Goal: Information Seeking & Learning: Learn about a topic

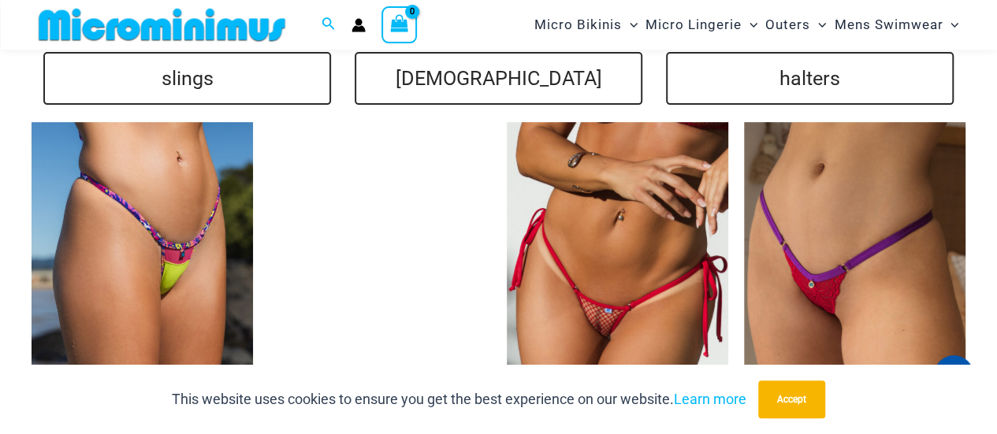
drag, startPoint x: 1001, startPoint y: 24, endPoint x: 1008, endPoint y: 212, distance: 187.6
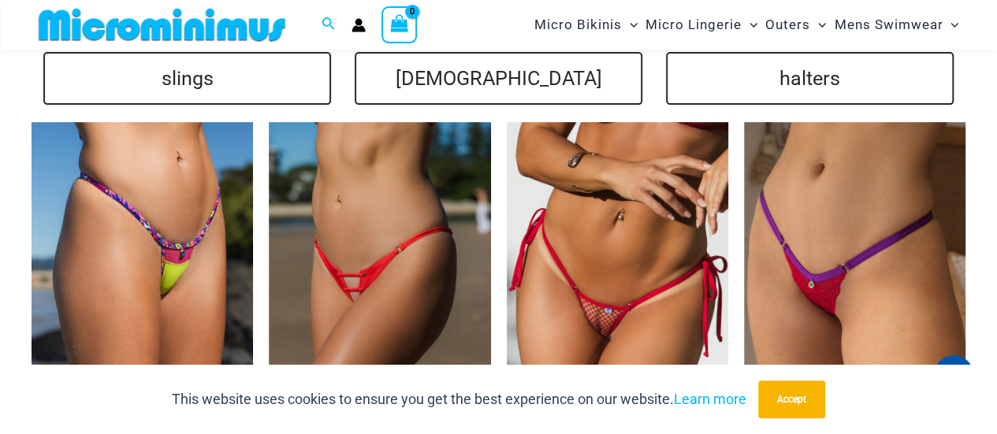
click at [996, 212] on html "Skip to content Search for: Search Search No products in the cart. No products …" at bounding box center [498, 154] width 997 height 6719
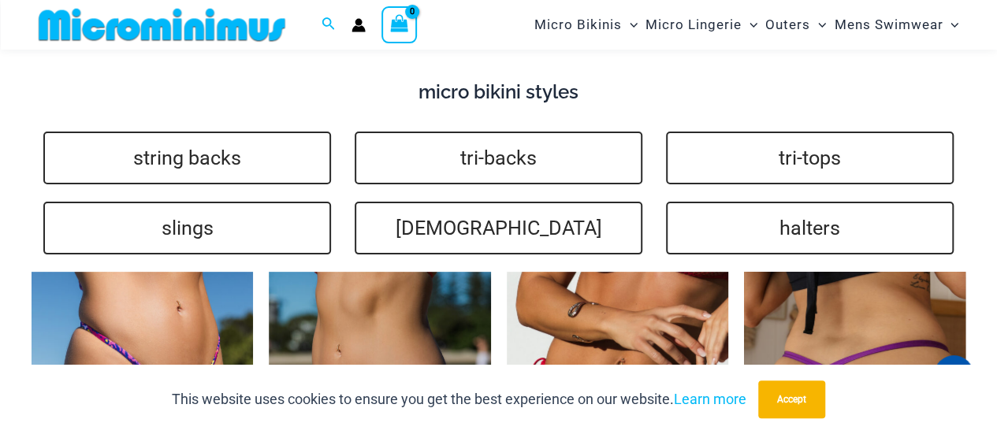
scroll to position [3047, 0]
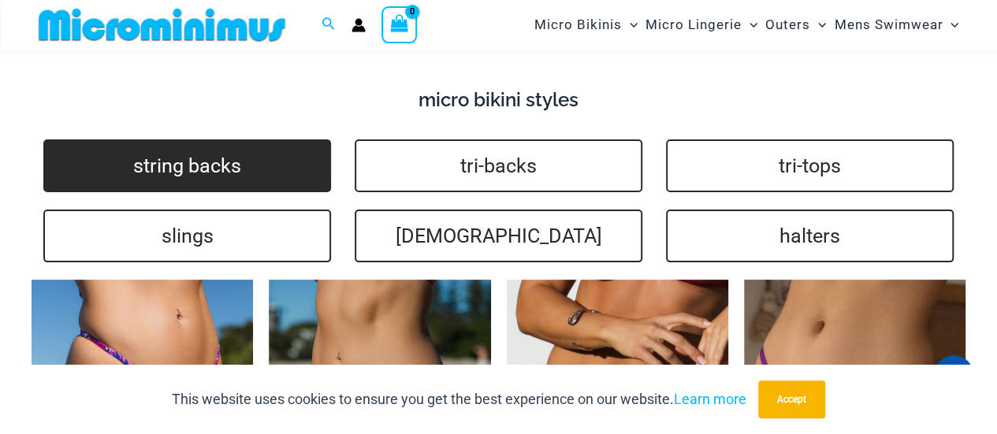
click at [183, 168] on link "string backs" at bounding box center [187, 165] width 288 height 53
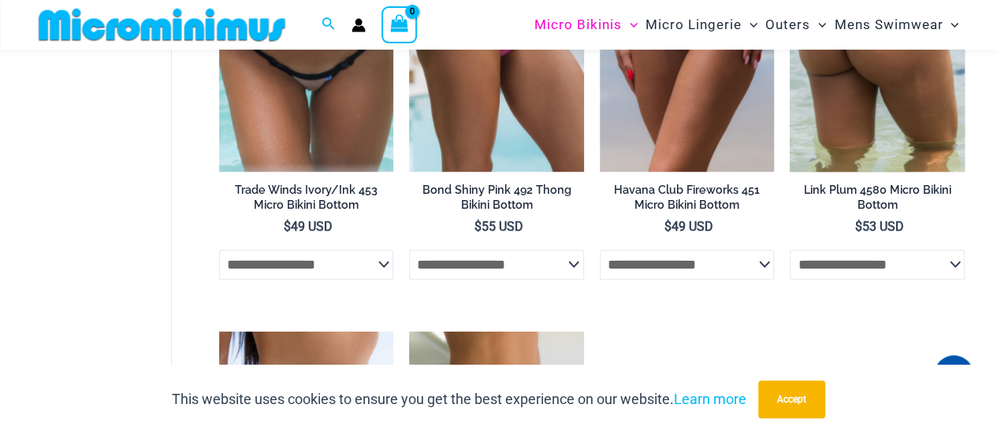
scroll to position [608, 0]
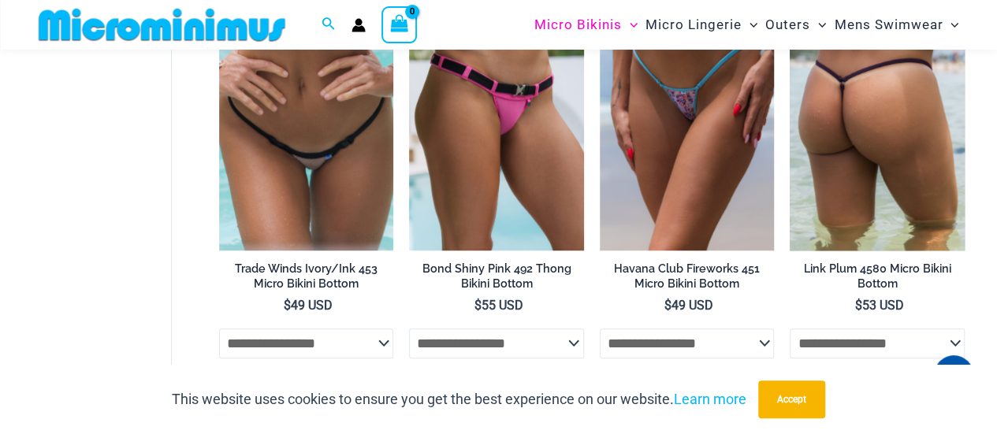
click at [887, 139] on img at bounding box center [876, 119] width 175 height 262
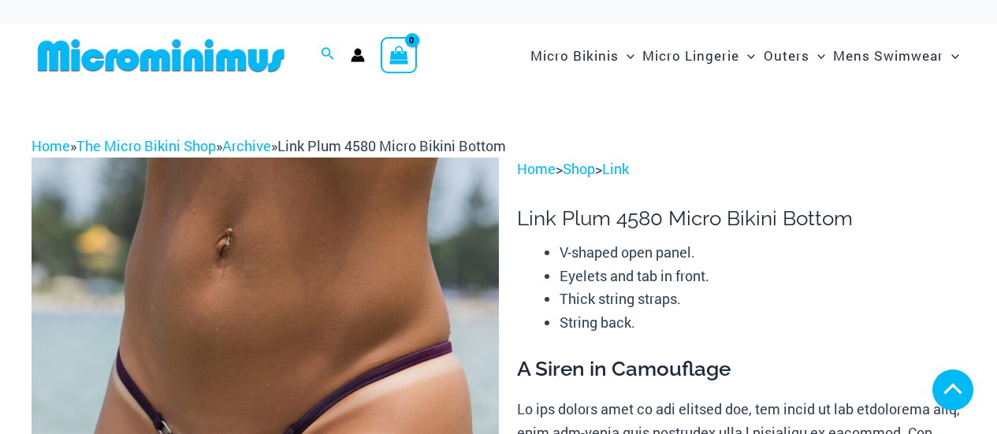
scroll to position [351, 0]
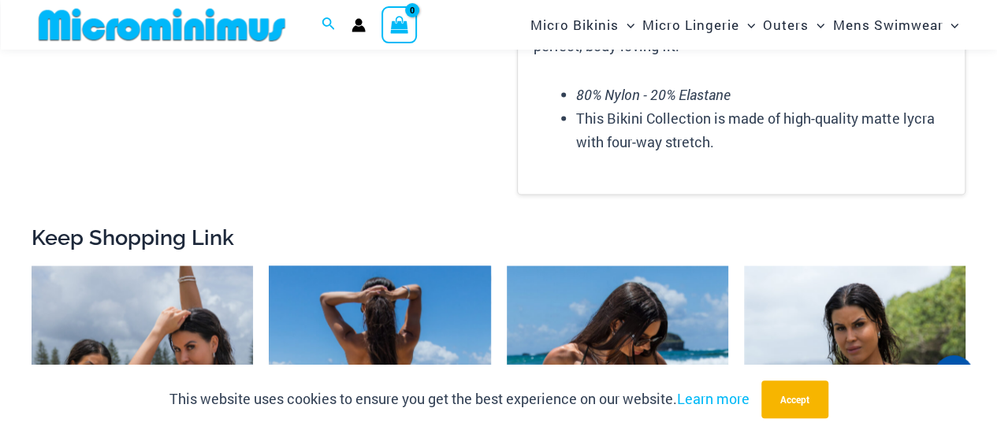
scroll to position [1635, 0]
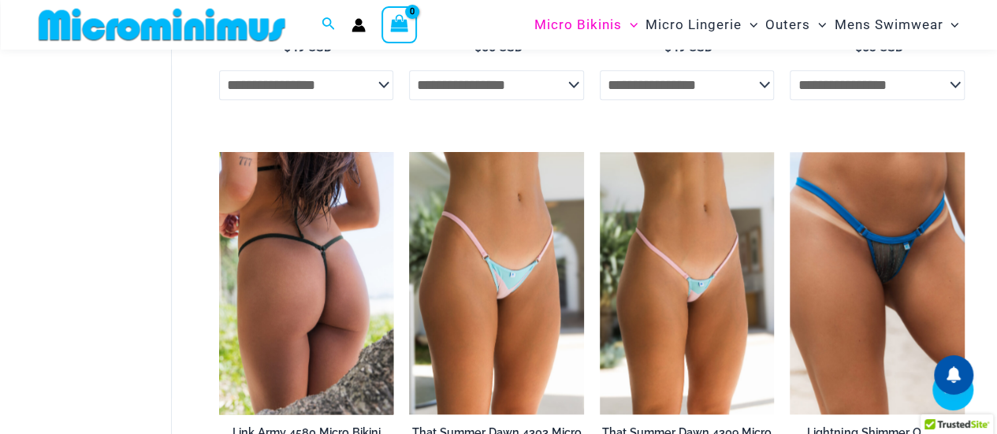
scroll to position [867, 0]
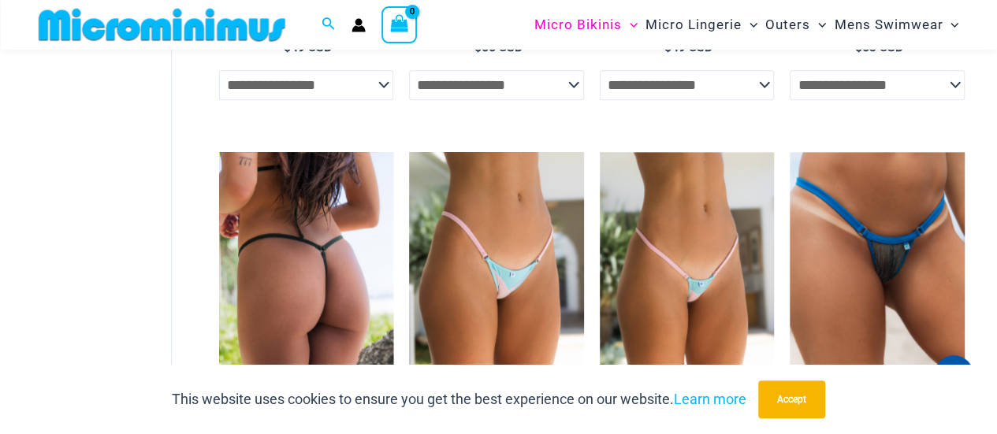
click at [312, 266] on img at bounding box center [306, 283] width 175 height 262
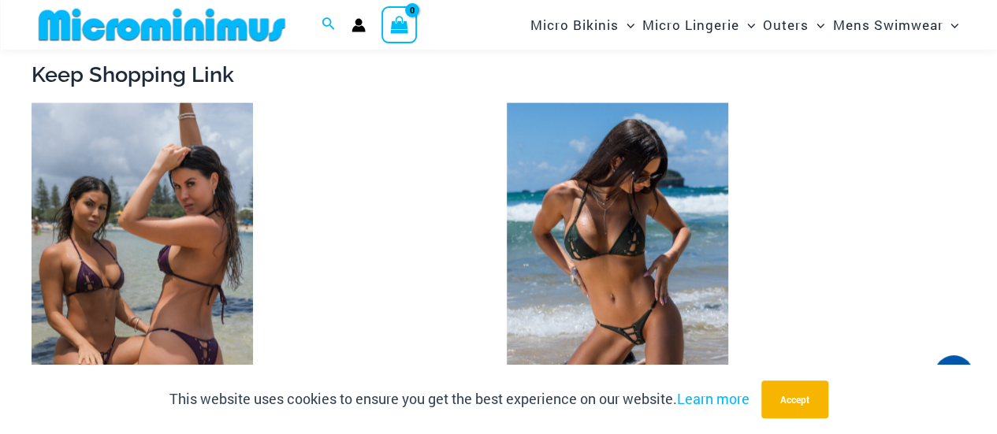
scroll to position [1654, 0]
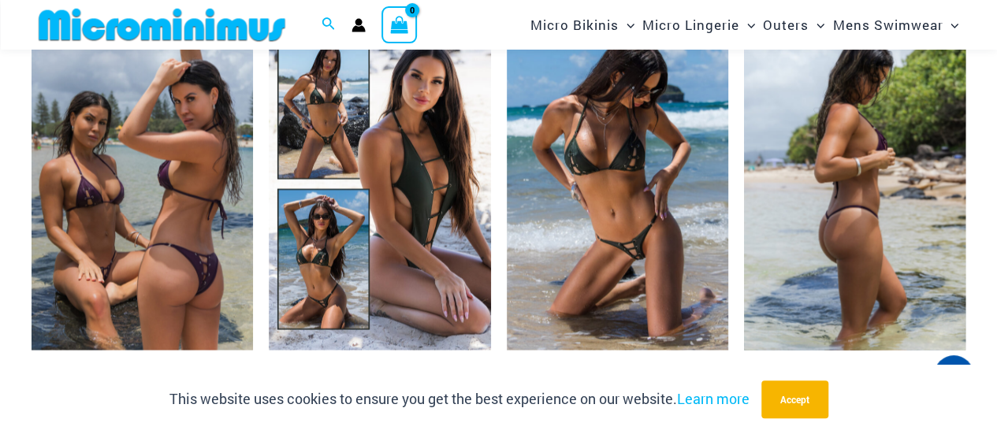
click at [897, 175] on img at bounding box center [854, 184] width 221 height 332
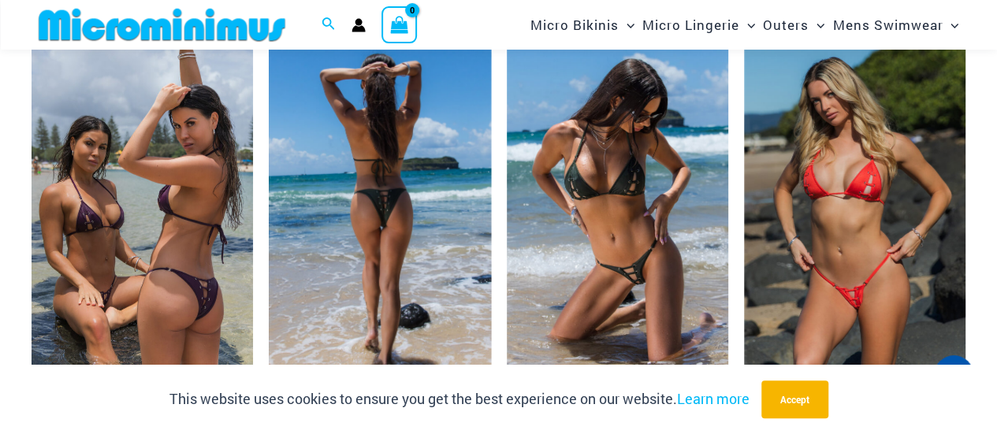
scroll to position [2521, 0]
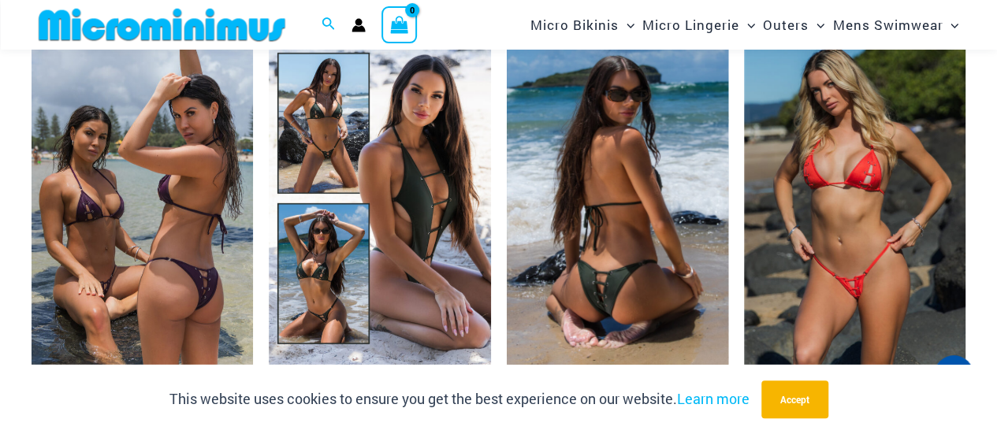
click at [634, 157] on img at bounding box center [617, 198] width 221 height 332
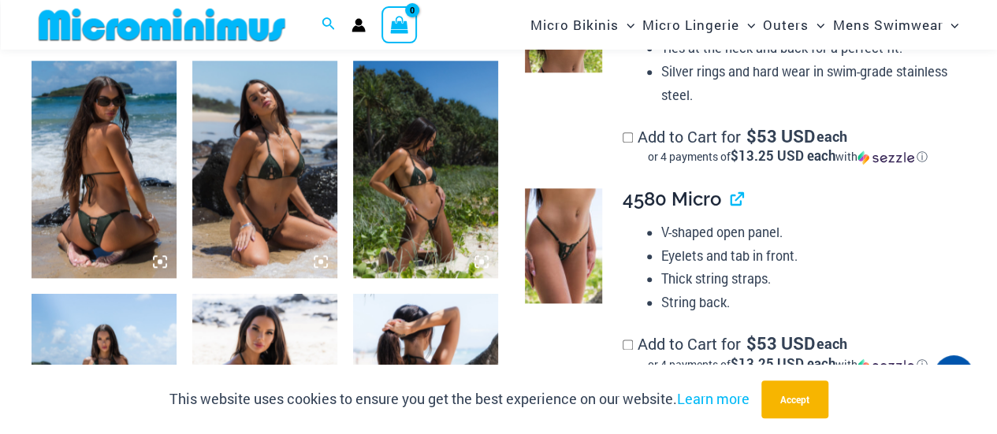
scroll to position [566, 0]
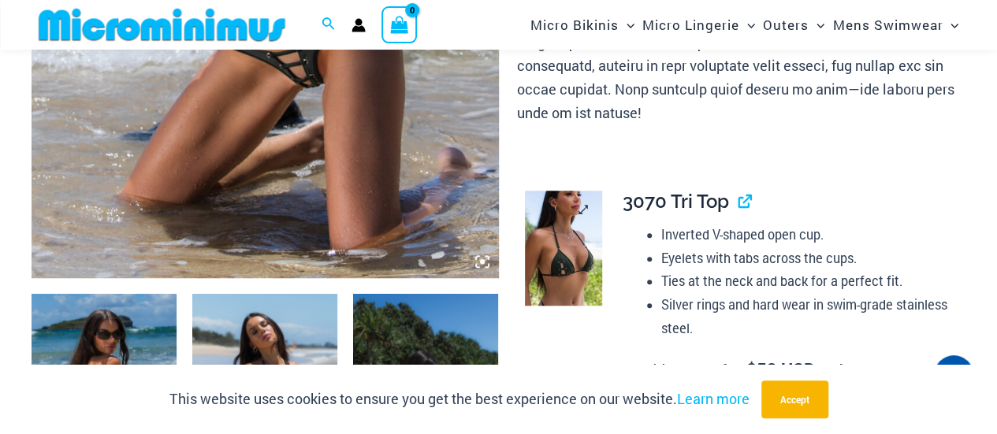
click at [566, 226] on img at bounding box center [563, 248] width 77 height 115
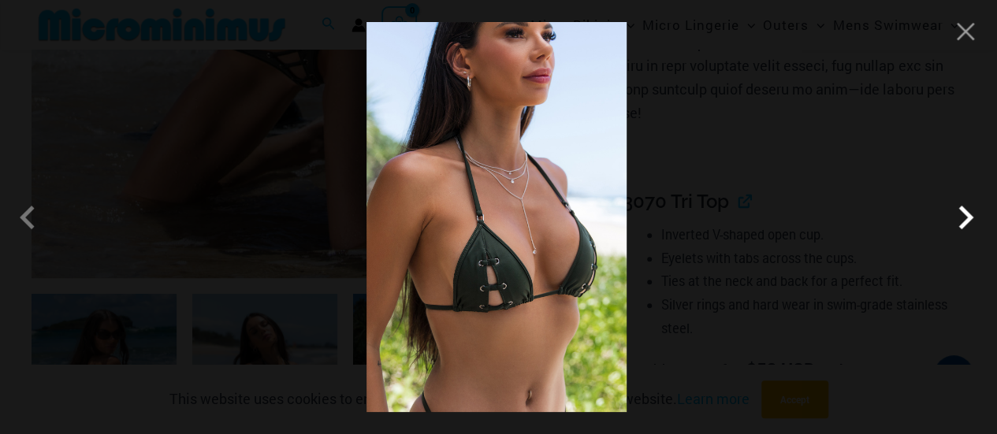
click at [967, 226] on span at bounding box center [964, 217] width 47 height 47
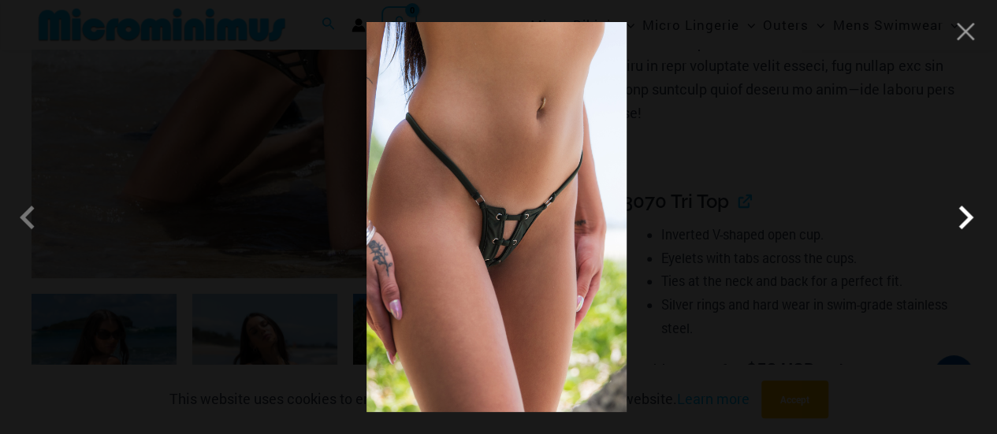
click at [967, 226] on span at bounding box center [964, 217] width 47 height 47
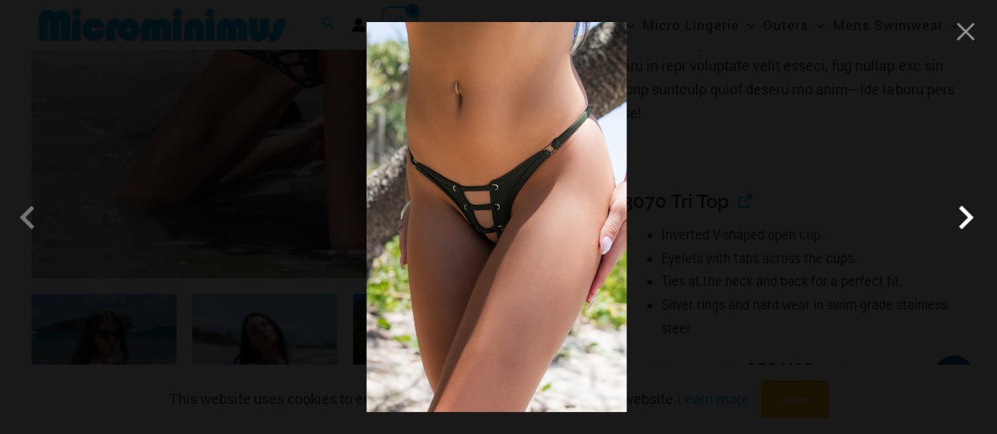
click at [967, 226] on span at bounding box center [964, 217] width 47 height 47
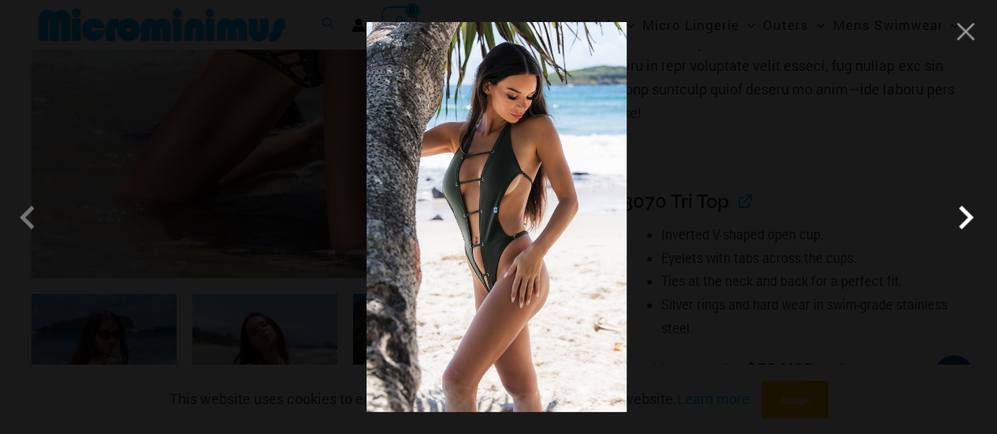
click at [967, 226] on span at bounding box center [964, 217] width 47 height 47
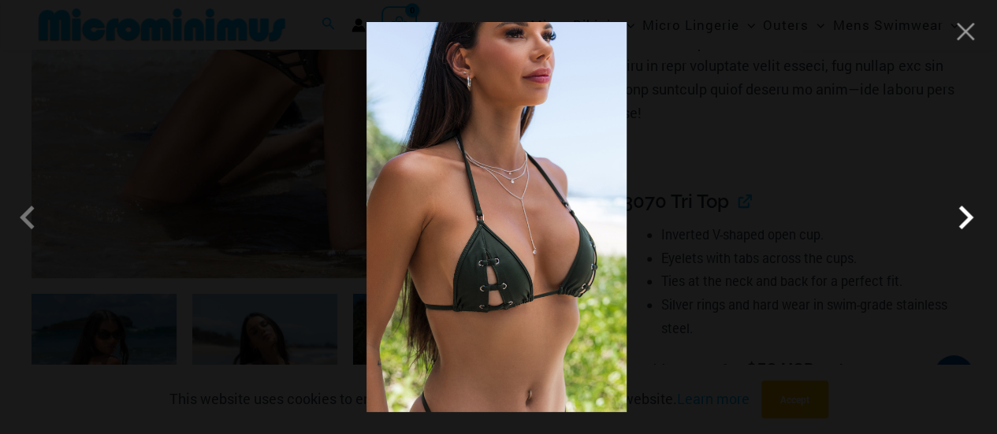
click at [967, 226] on span at bounding box center [964, 217] width 47 height 47
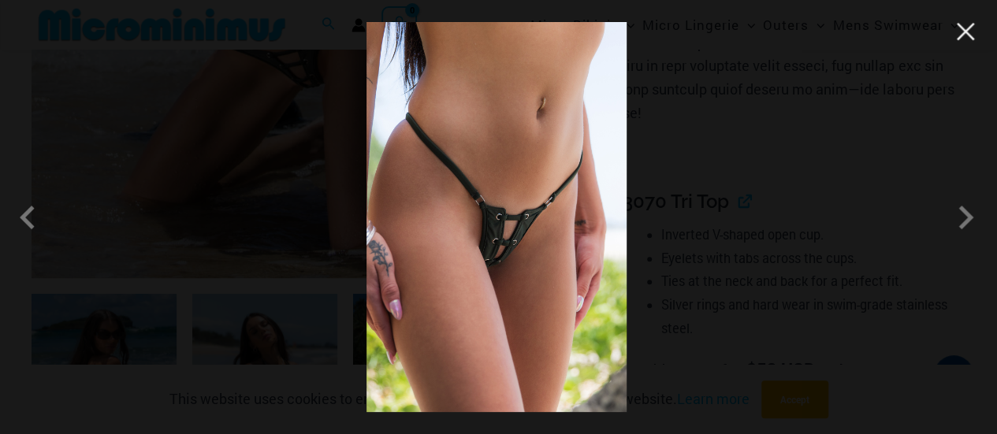
click at [963, 35] on button "Close" at bounding box center [965, 32] width 24 height 24
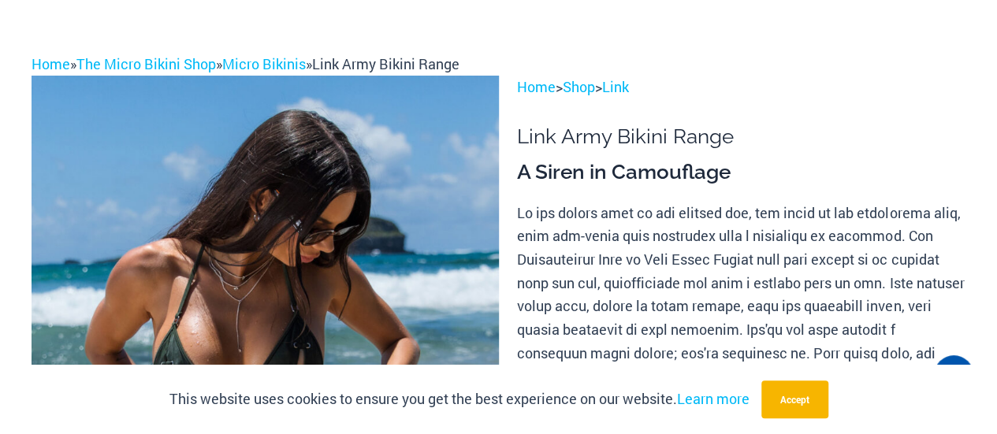
scroll to position [0, 0]
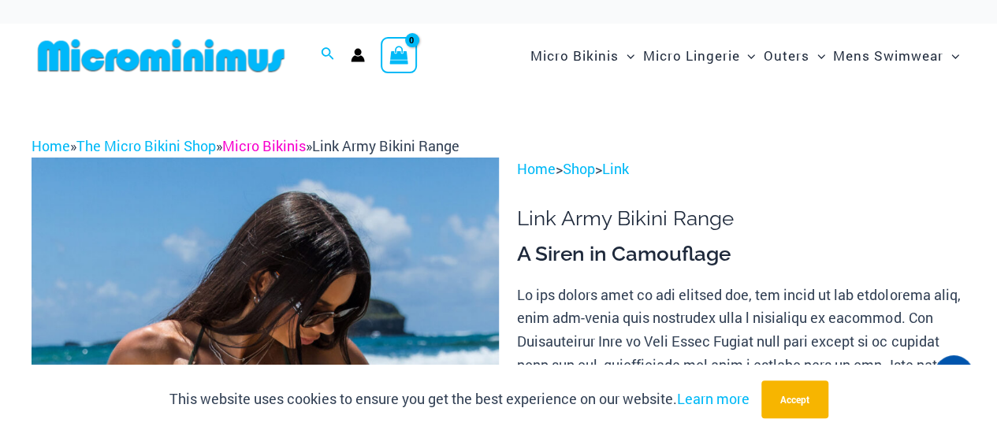
click at [277, 144] on link "Micro Bikinis" at bounding box center [264, 145] width 84 height 19
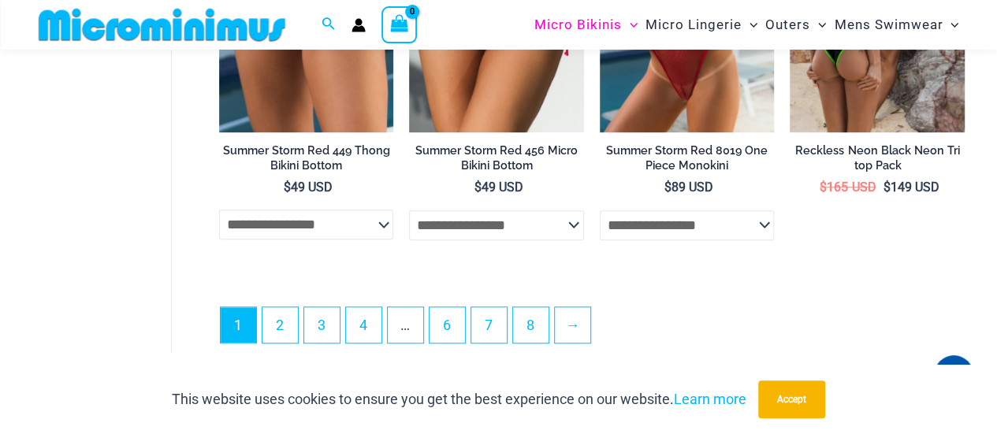
scroll to position [3613, 0]
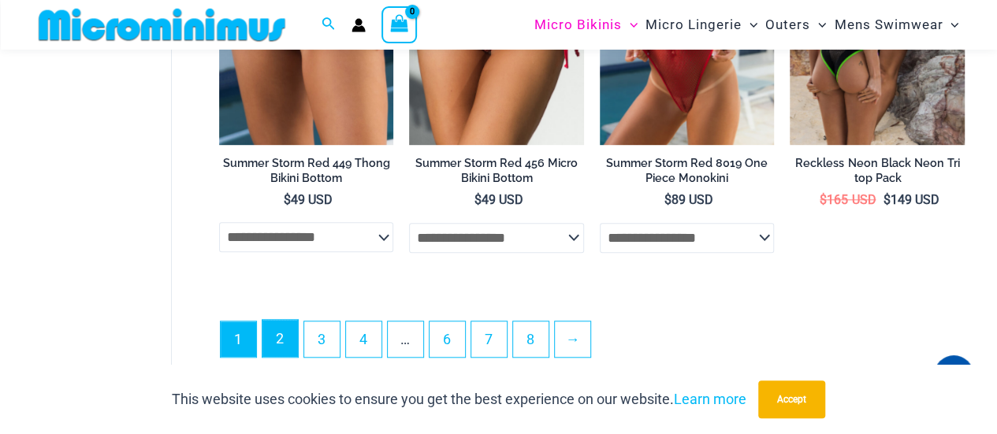
click at [285, 354] on link "2" at bounding box center [279, 338] width 35 height 37
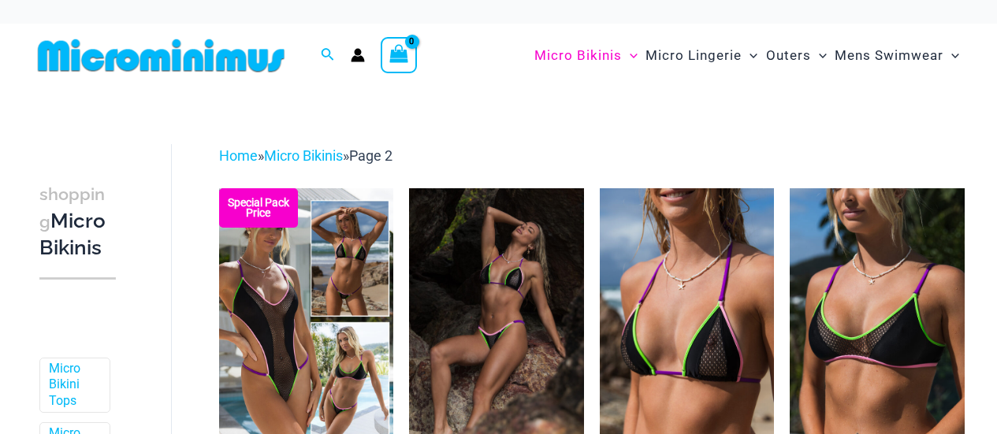
scroll to position [315, 0]
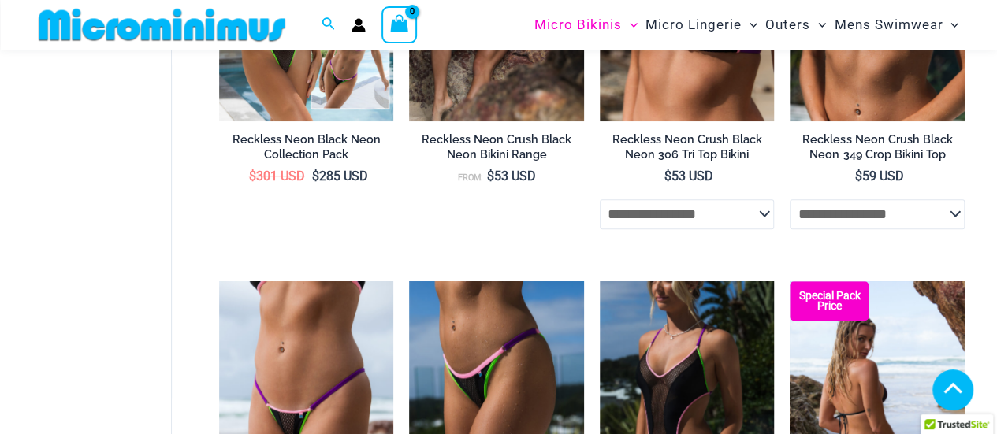
click at [882, 281] on img at bounding box center [876, 412] width 175 height 262
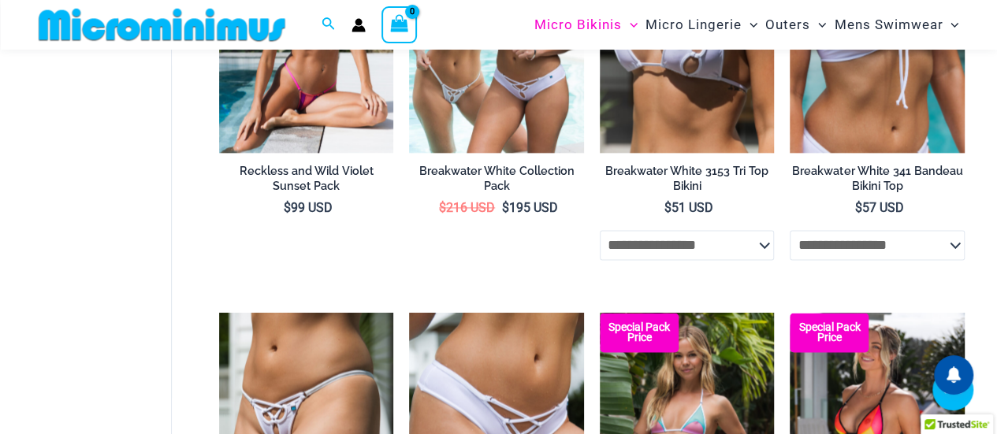
scroll to position [1182, 0]
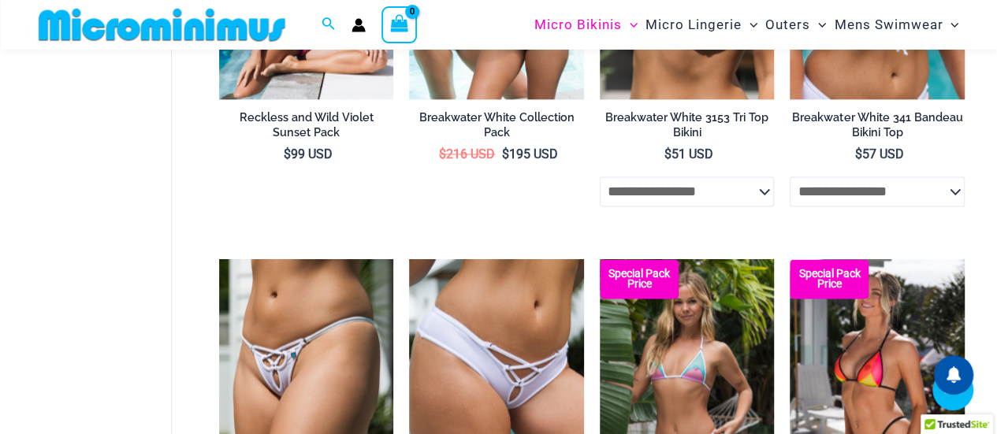
click at [748, 182] on select "**********" at bounding box center [686, 191] width 175 height 30
click at [748, 185] on select "**********" at bounding box center [686, 191] width 175 height 30
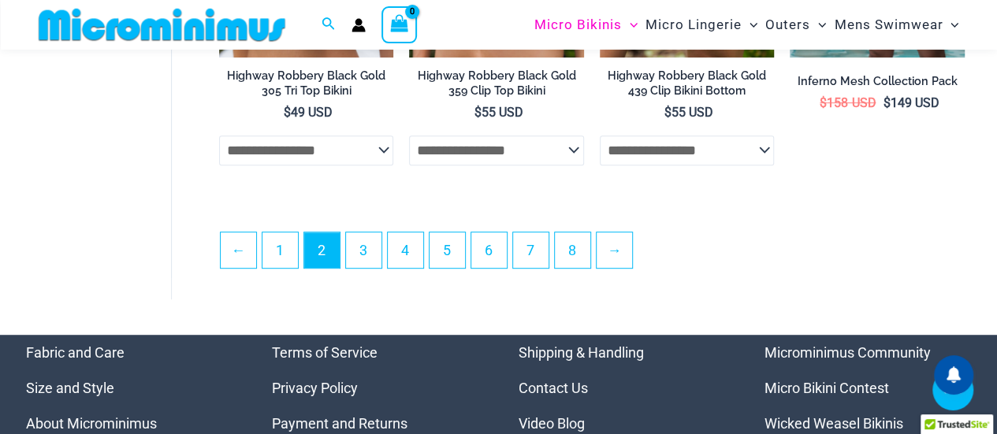
scroll to position [3387, 0]
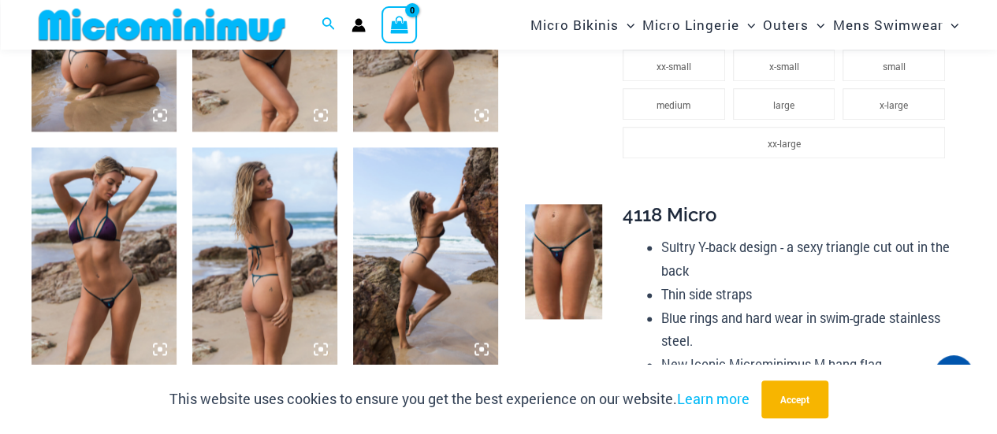
scroll to position [936, 0]
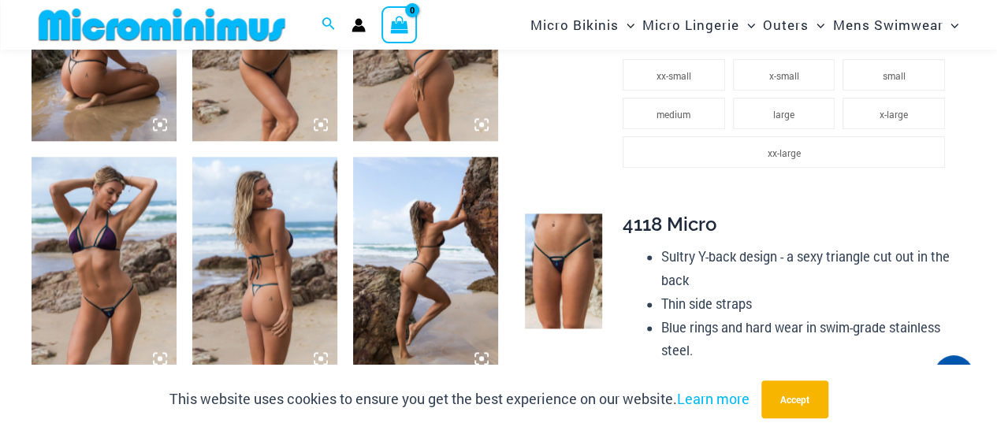
click at [112, 237] on img at bounding box center [104, 265] width 145 height 217
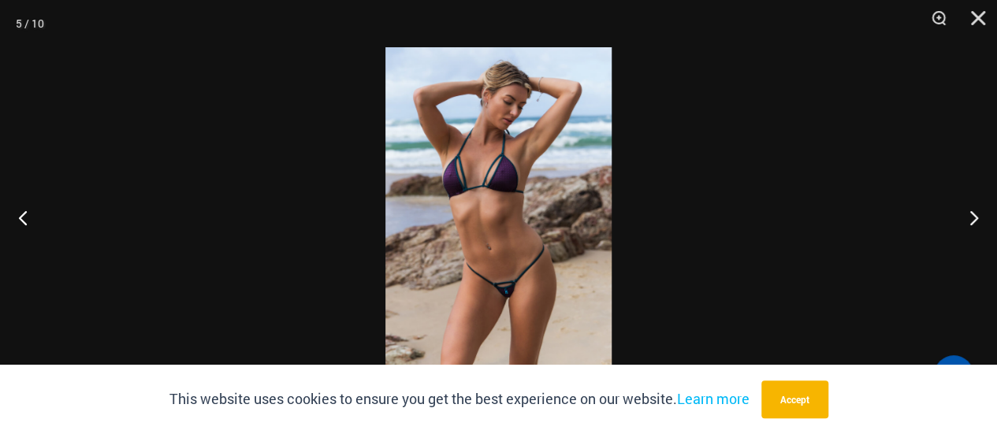
click at [496, 178] on img at bounding box center [498, 217] width 226 height 340
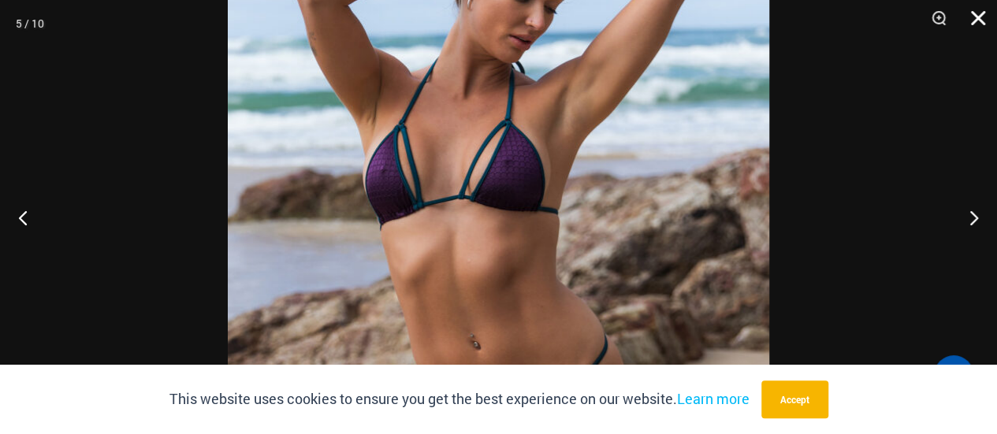
click at [985, 13] on button "Close" at bounding box center [971, 23] width 39 height 47
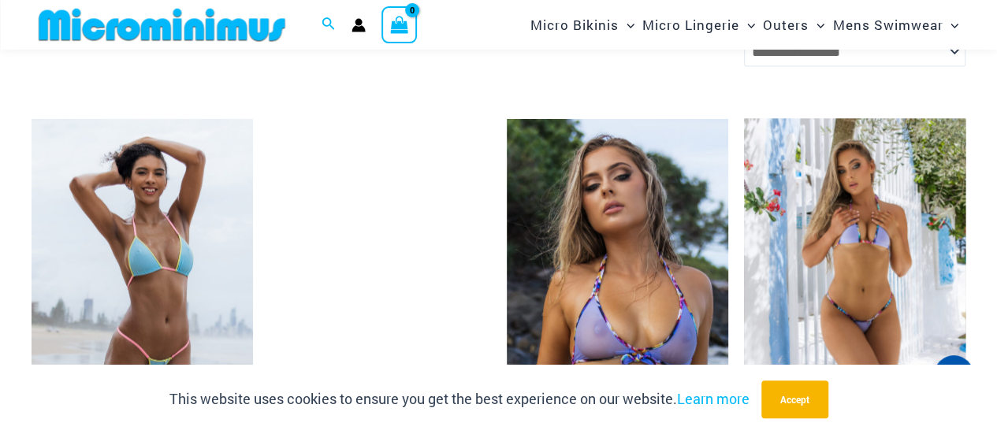
scroll to position [4560, 0]
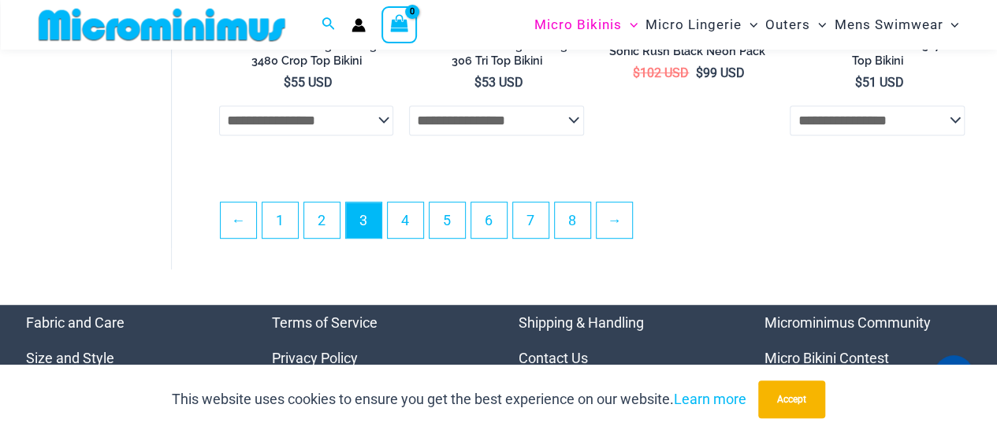
scroll to position [3355, 0]
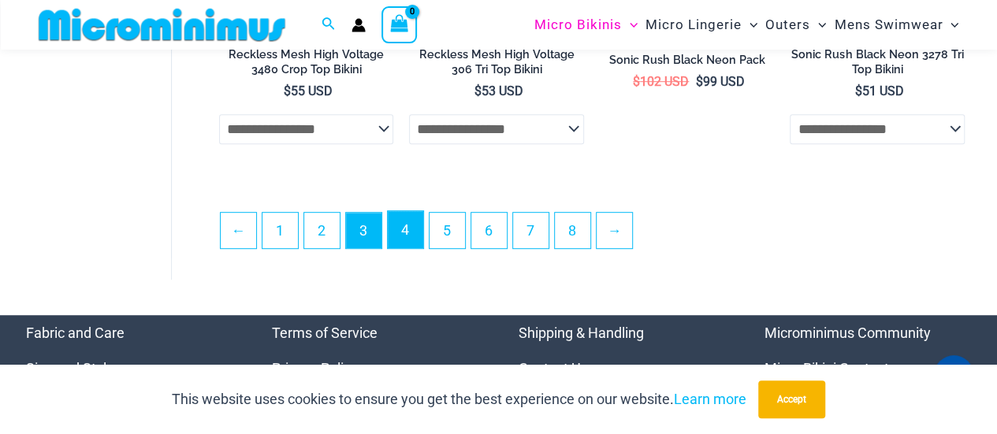
click at [400, 228] on link "4" at bounding box center [405, 229] width 35 height 37
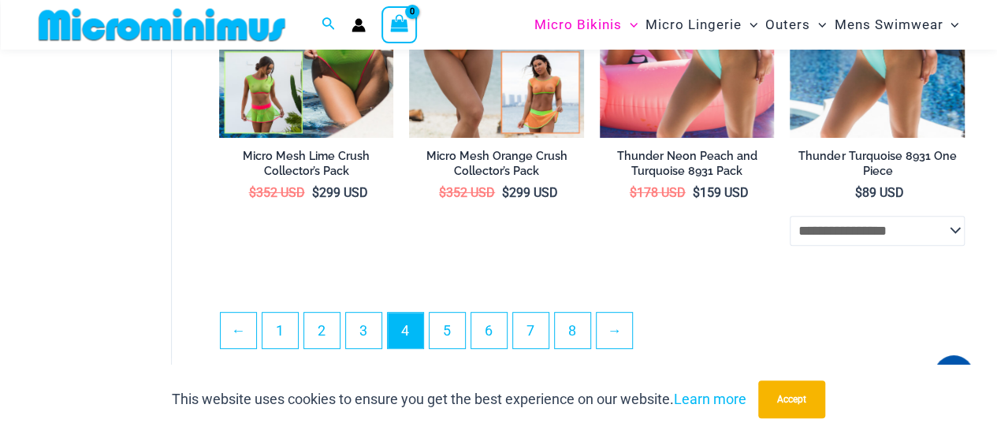
scroll to position [3294, 0]
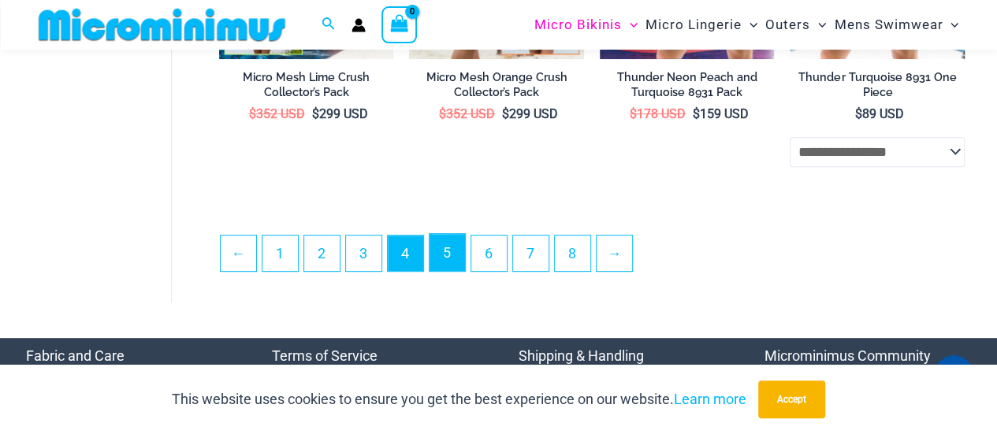
click at [446, 259] on link "5" at bounding box center [446, 252] width 35 height 37
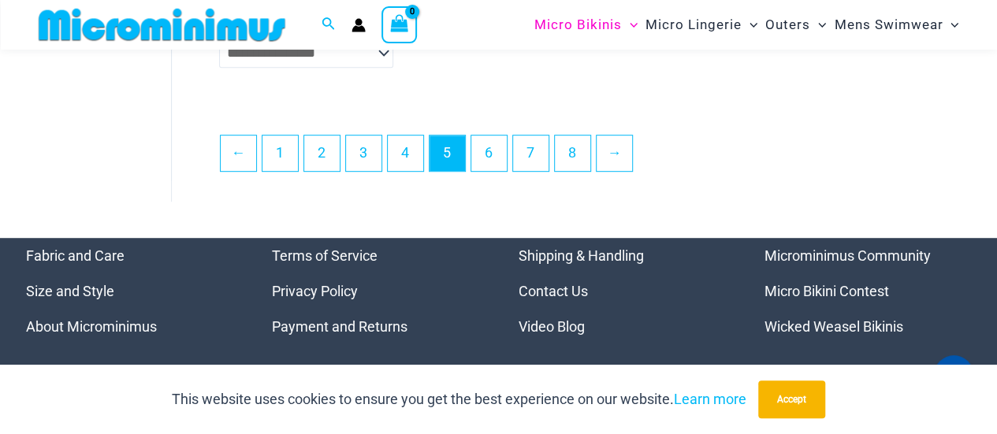
scroll to position [3373, 0]
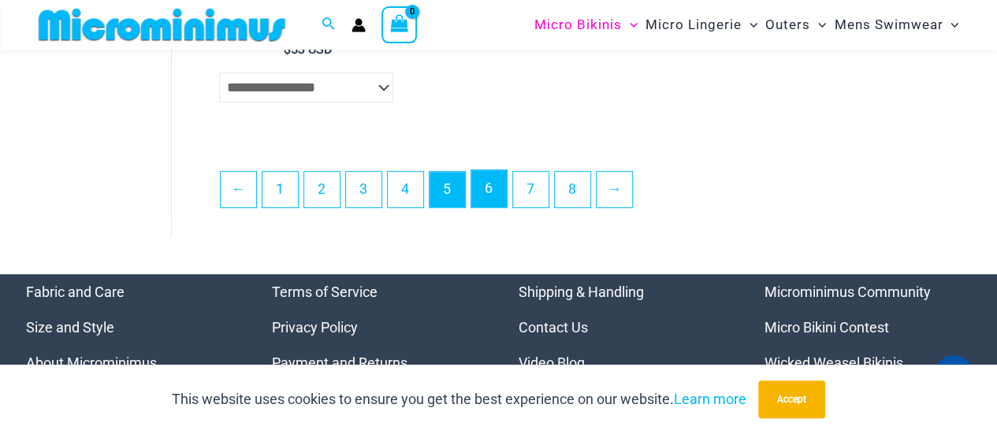
click at [496, 195] on link "6" at bounding box center [488, 188] width 35 height 37
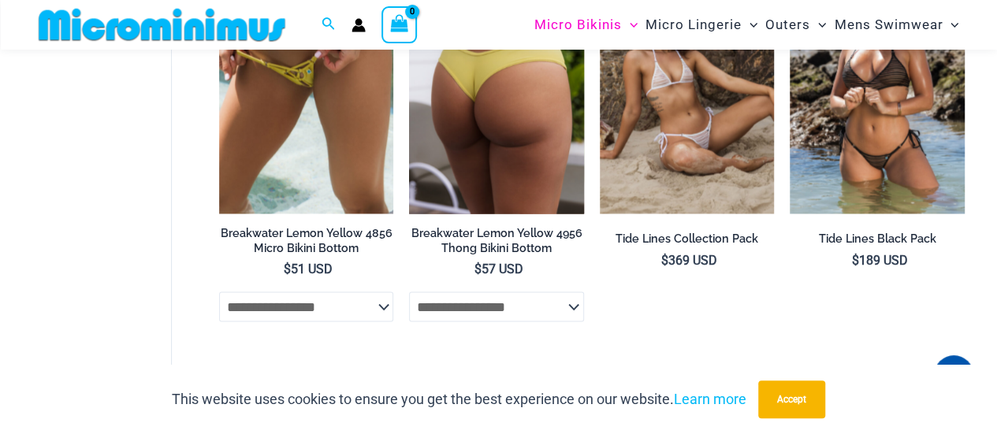
scroll to position [1463, 0]
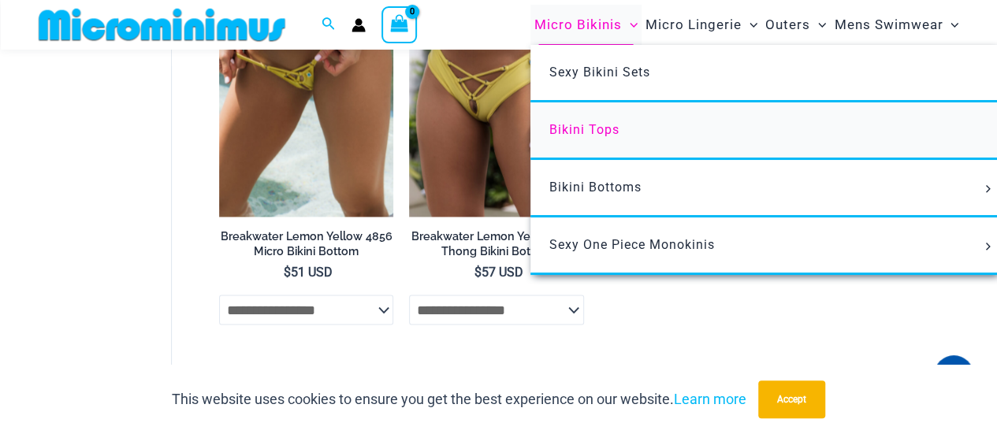
click at [600, 133] on span "Bikini Tops" at bounding box center [584, 129] width 70 height 15
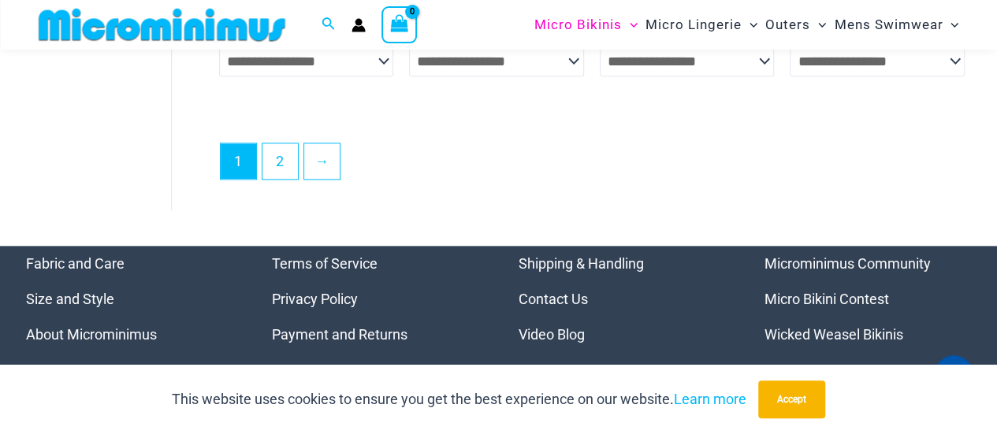
scroll to position [3834, 0]
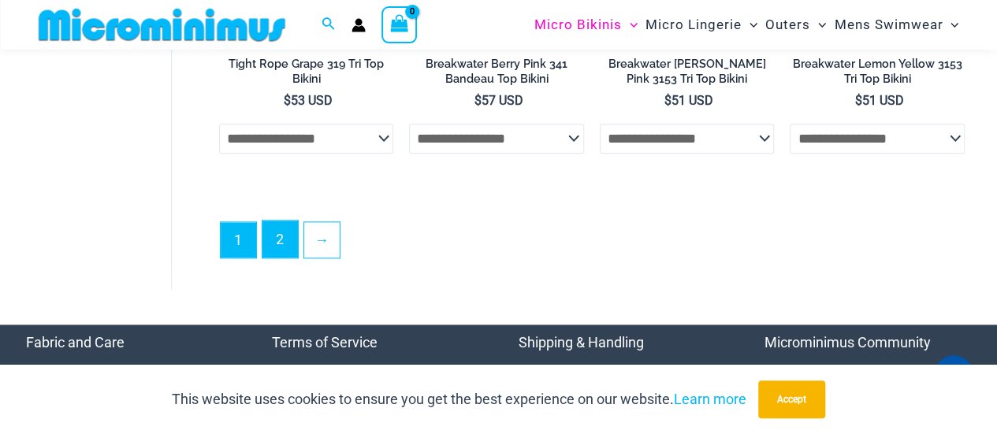
click at [273, 229] on link "2" at bounding box center [279, 239] width 35 height 37
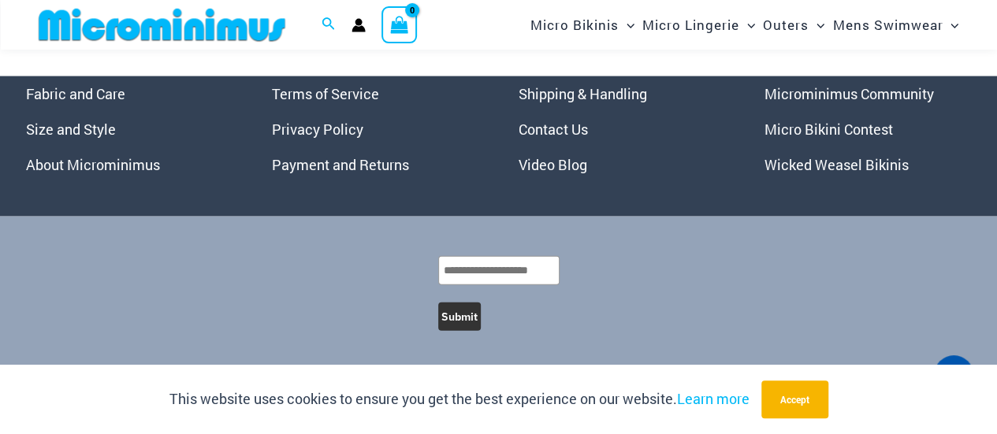
scroll to position [4654, 0]
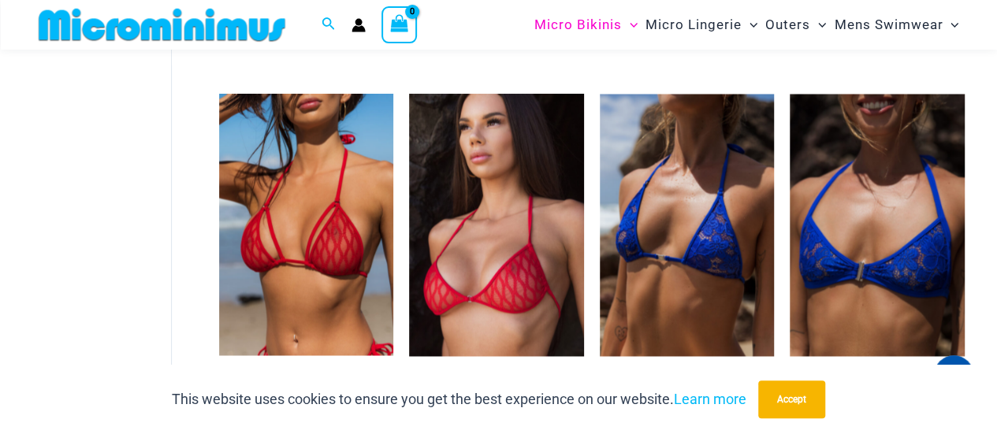
scroll to position [1404, 0]
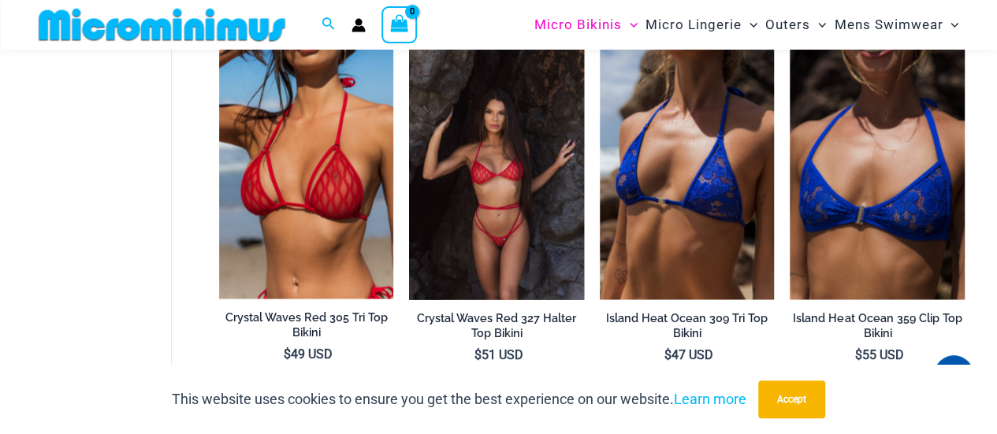
click at [505, 225] on img at bounding box center [496, 168] width 175 height 262
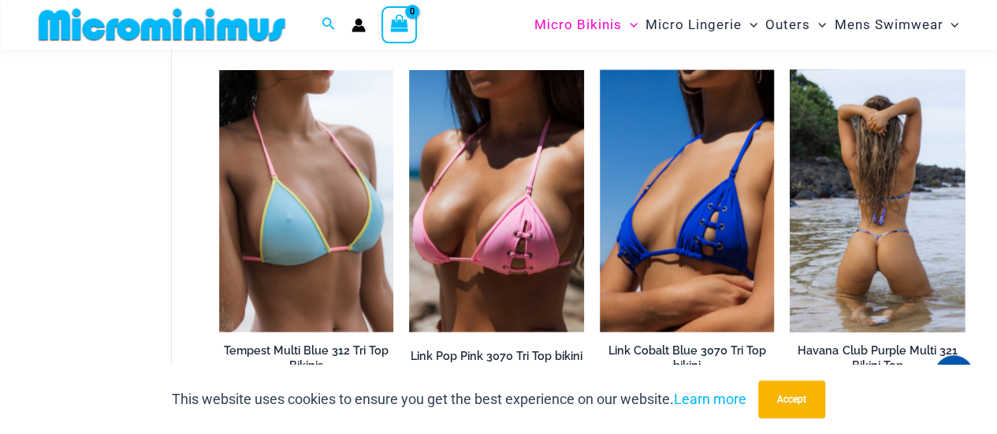
scroll to position [1786, 0]
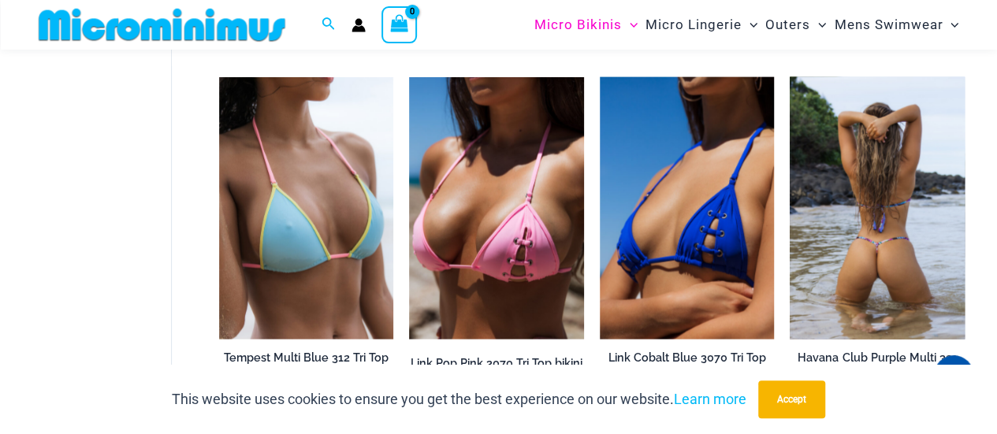
click at [893, 226] on img at bounding box center [876, 208] width 175 height 262
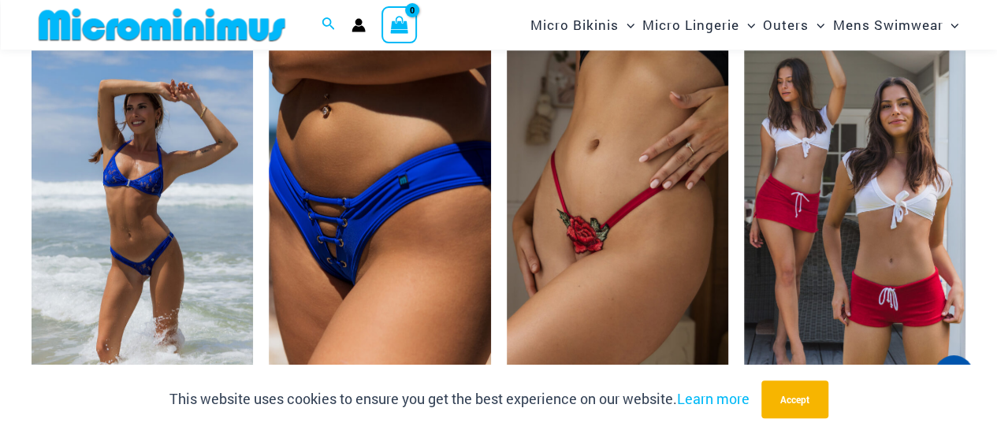
scroll to position [3518, 0]
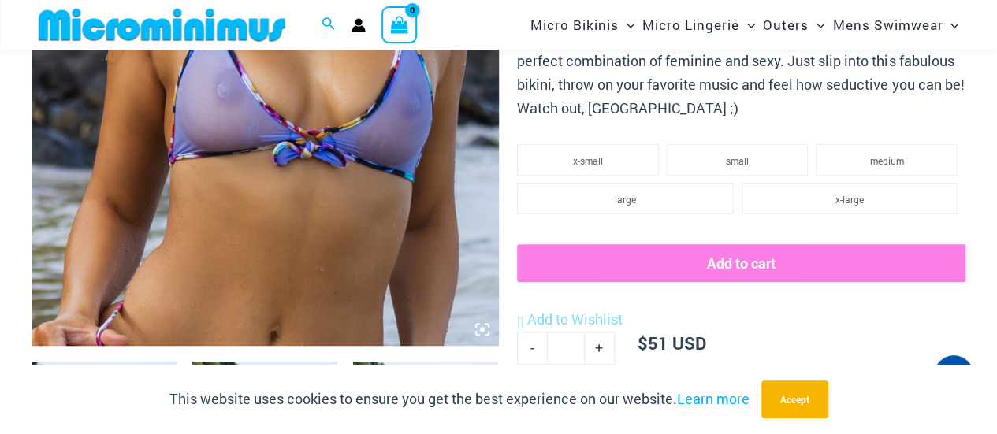
scroll to position [695, 0]
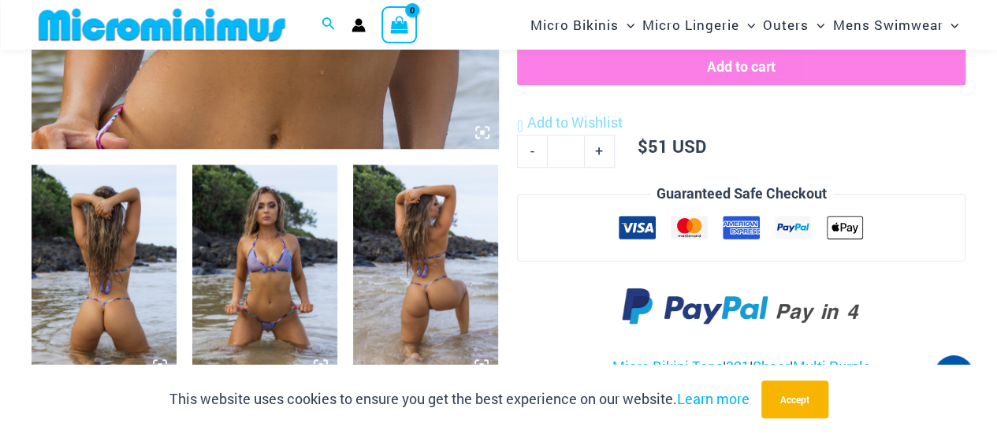
click at [276, 246] on img at bounding box center [264, 273] width 145 height 217
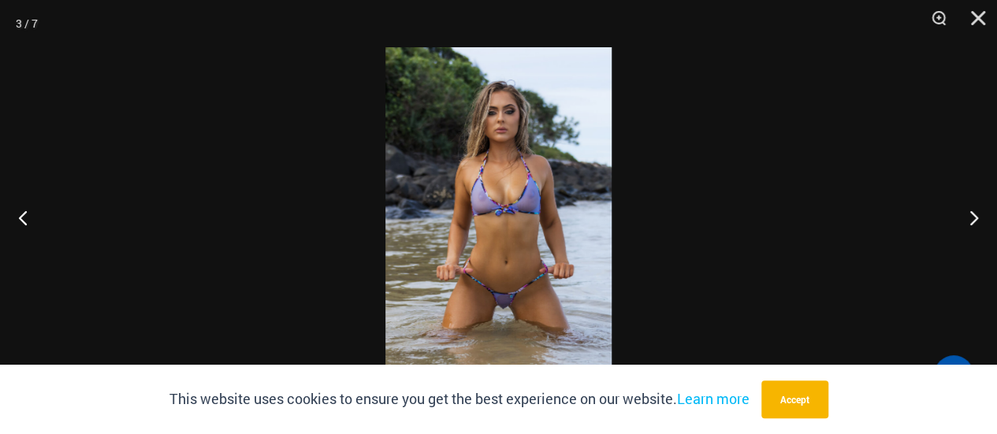
click at [505, 206] on img at bounding box center [498, 217] width 226 height 340
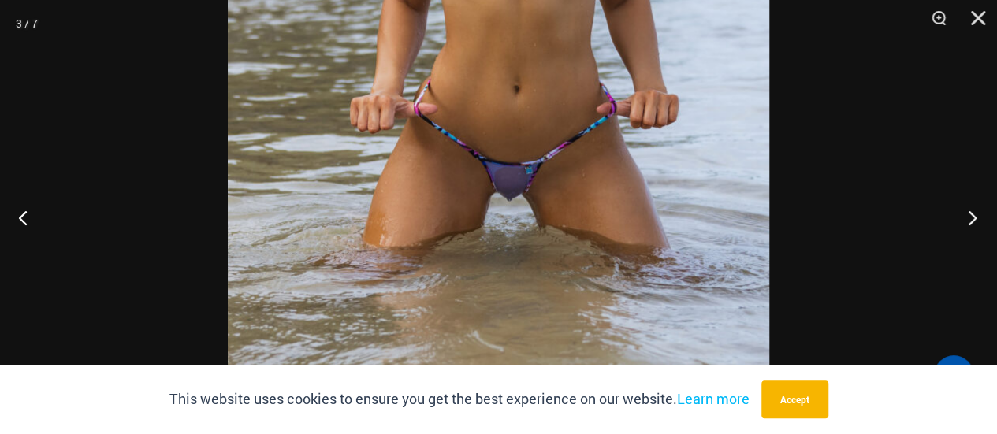
click at [974, 215] on button "Next" at bounding box center [966, 217] width 59 height 79
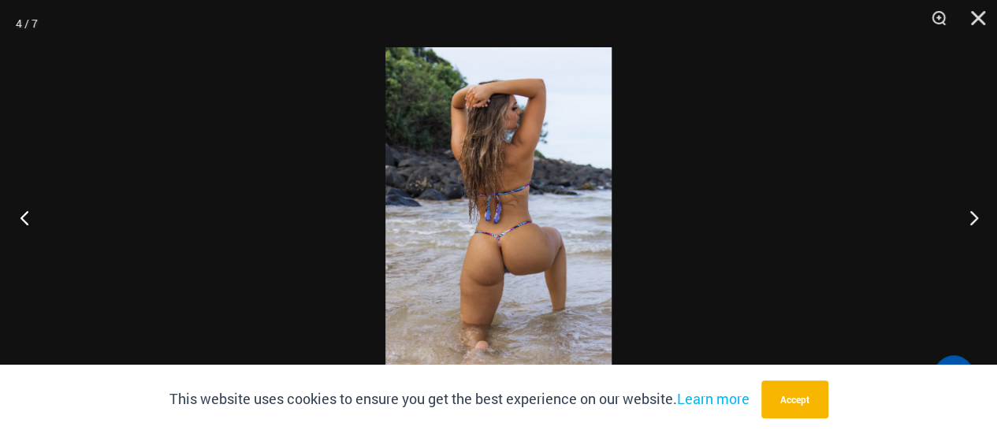
click at [28, 218] on button "Previous" at bounding box center [29, 217] width 59 height 79
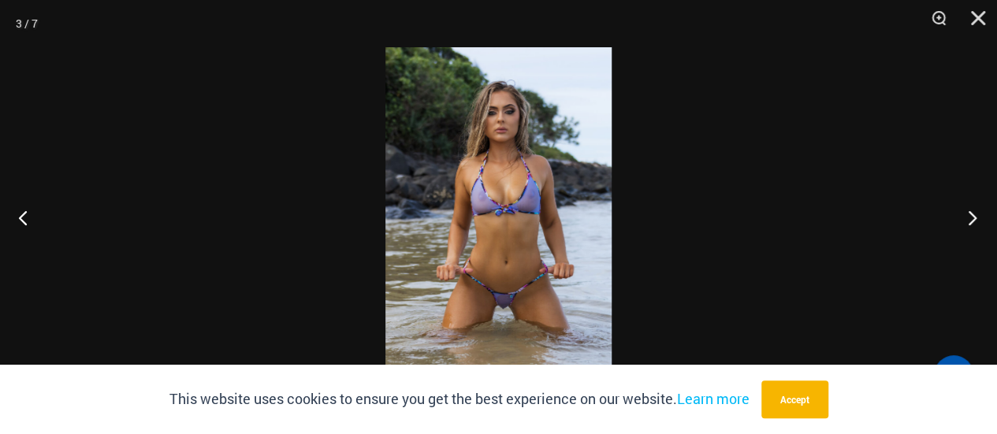
click at [977, 220] on button "Next" at bounding box center [966, 217] width 59 height 79
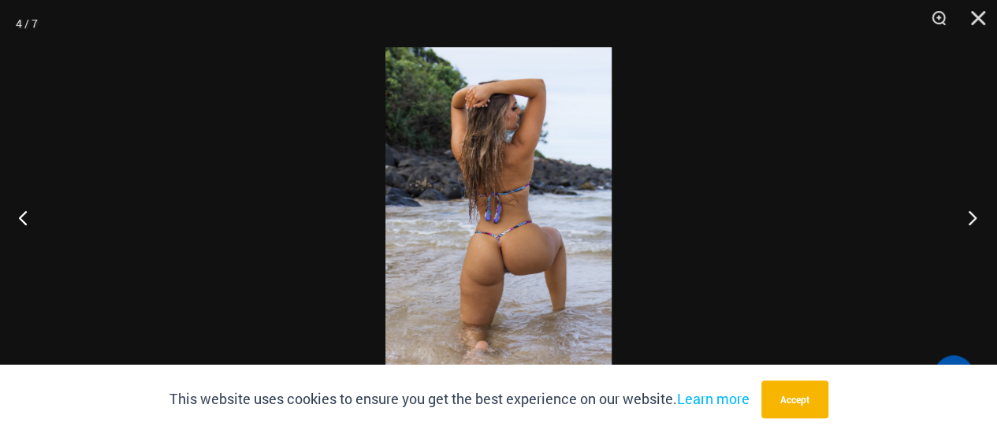
click at [977, 220] on button "Next" at bounding box center [966, 217] width 59 height 79
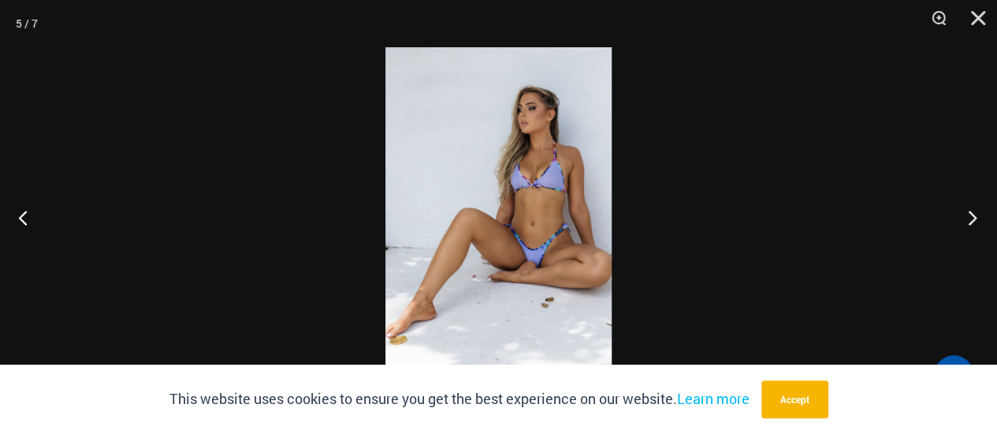
click at [977, 220] on button "Next" at bounding box center [966, 217] width 59 height 79
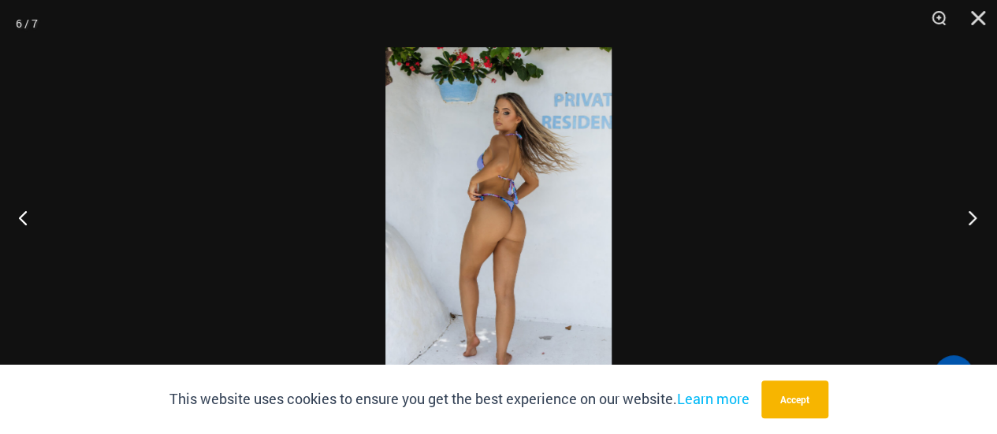
click at [977, 220] on button "Next" at bounding box center [966, 217] width 59 height 79
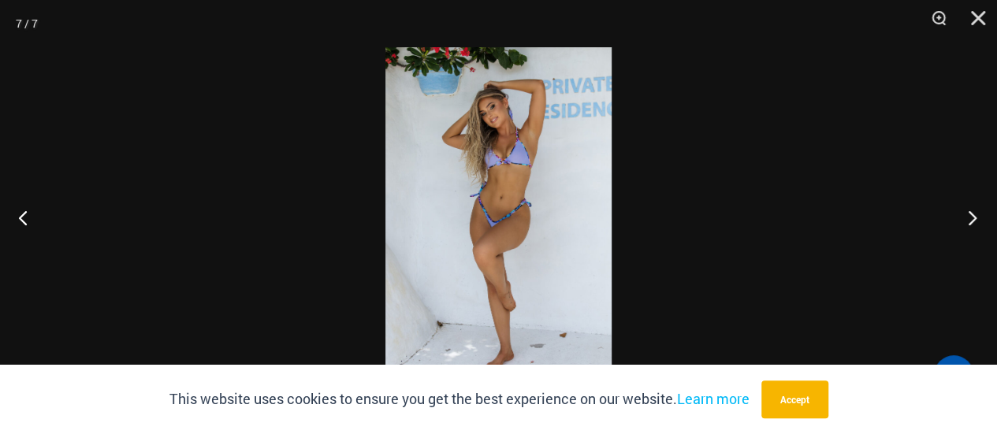
click at [977, 220] on button "Next" at bounding box center [966, 217] width 59 height 79
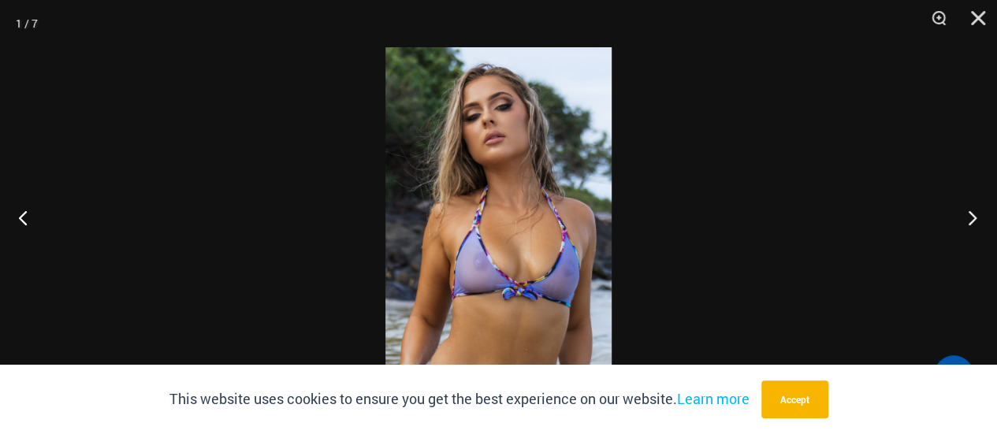
click at [977, 220] on button "Next" at bounding box center [966, 217] width 59 height 79
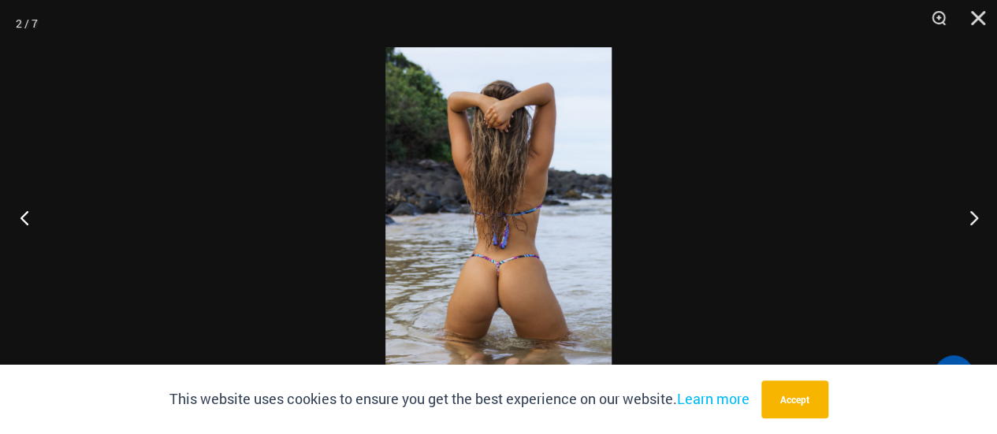
click at [24, 221] on button "Previous" at bounding box center [29, 217] width 59 height 79
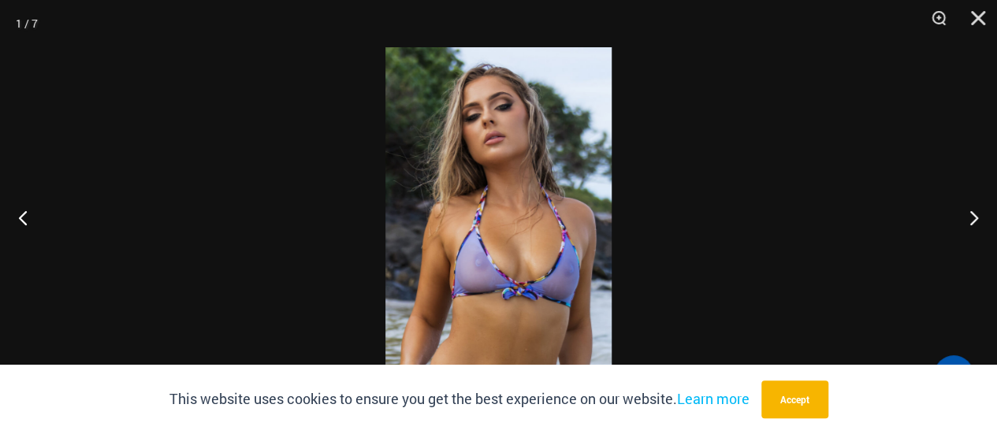
click at [763, 229] on div at bounding box center [498, 217] width 997 height 434
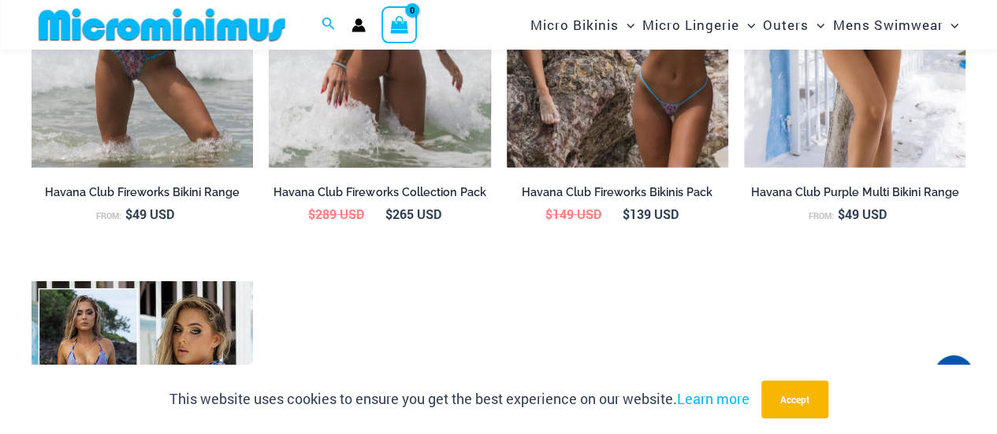
scroll to position [2349, 0]
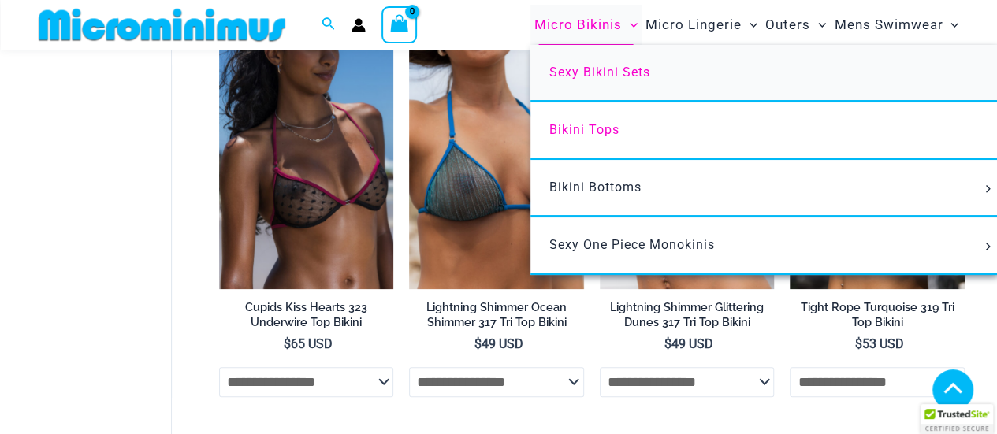
scroll to position [1829, 0]
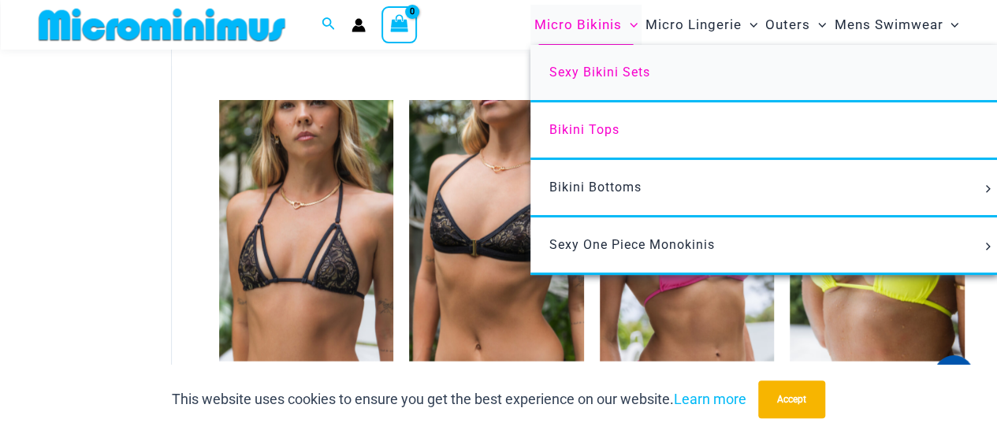
click at [613, 70] on span "Sexy Bikini Sets" at bounding box center [599, 72] width 101 height 15
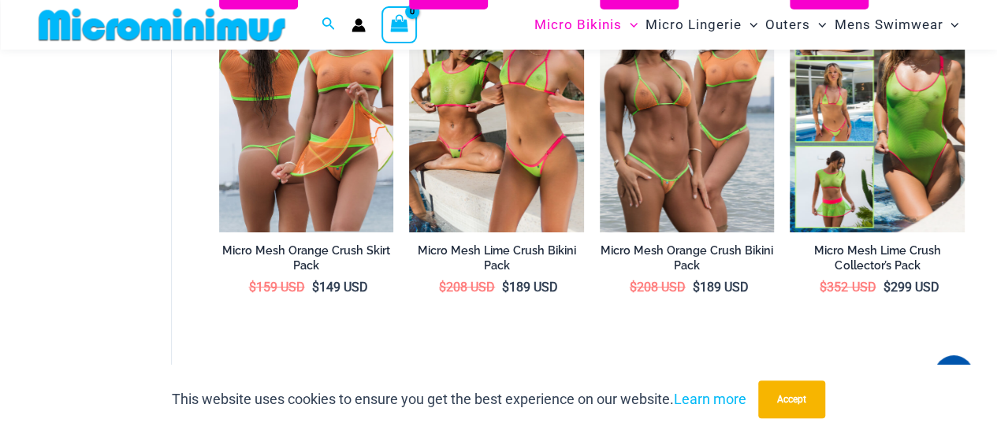
scroll to position [2981, 0]
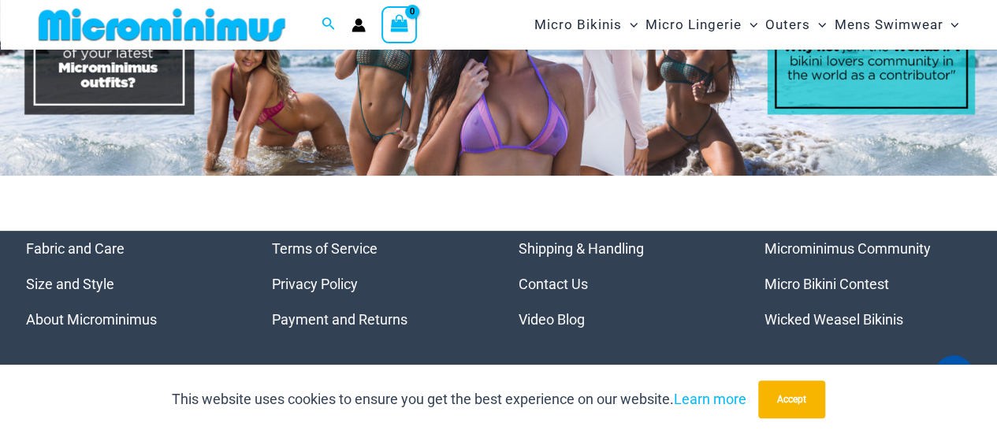
scroll to position [6127, 0]
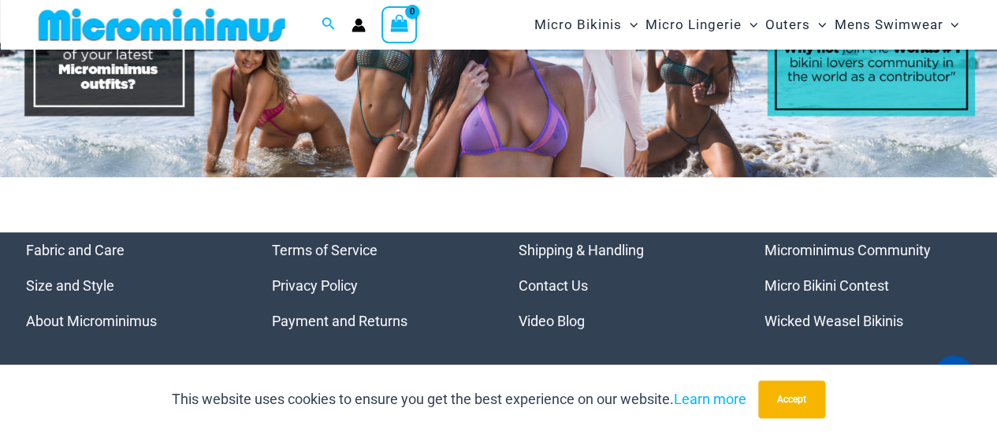
click at [821, 284] on link "Micro Bikini Contest" at bounding box center [826, 285] width 124 height 17
